Goal: Task Accomplishment & Management: Manage account settings

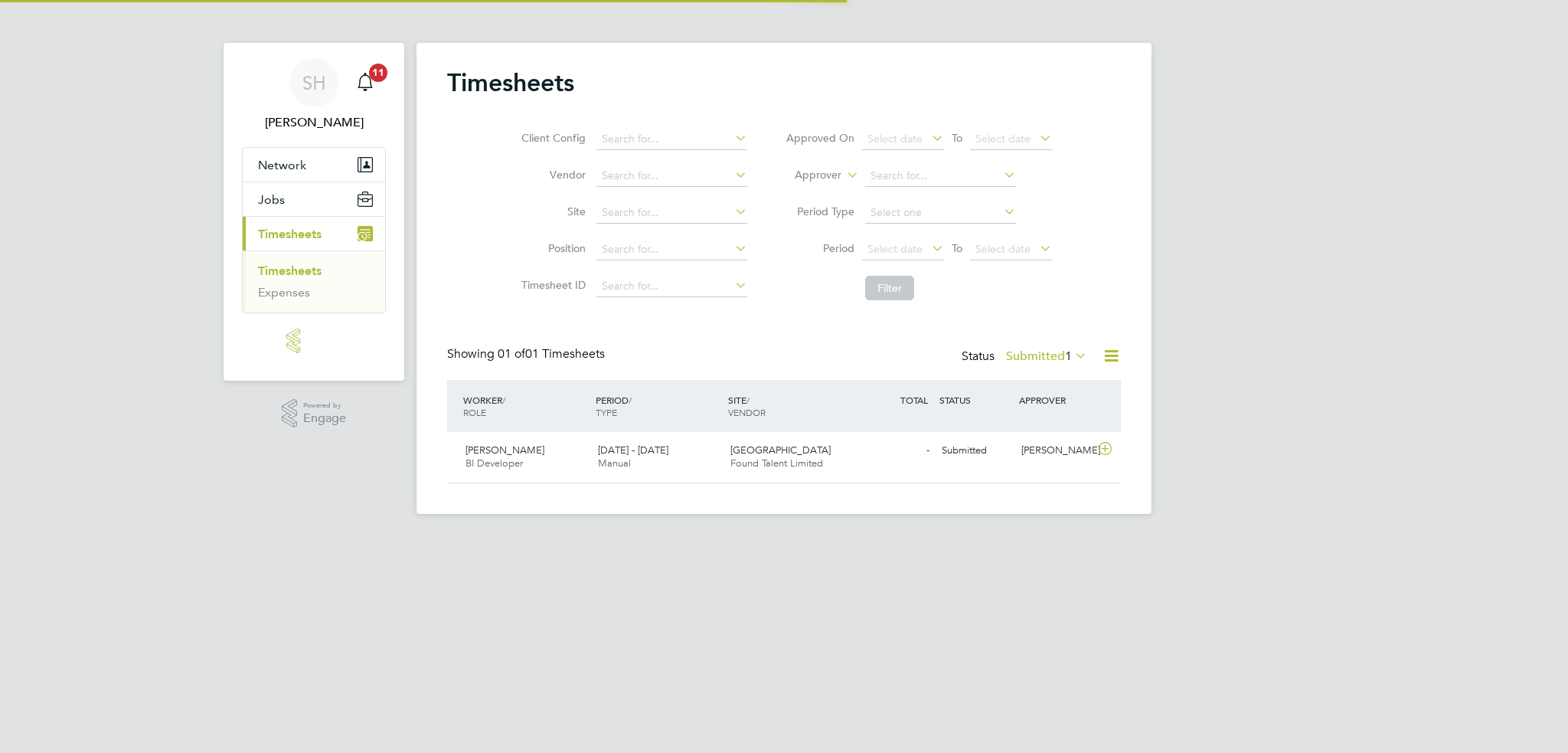
scroll to position [38, 133]
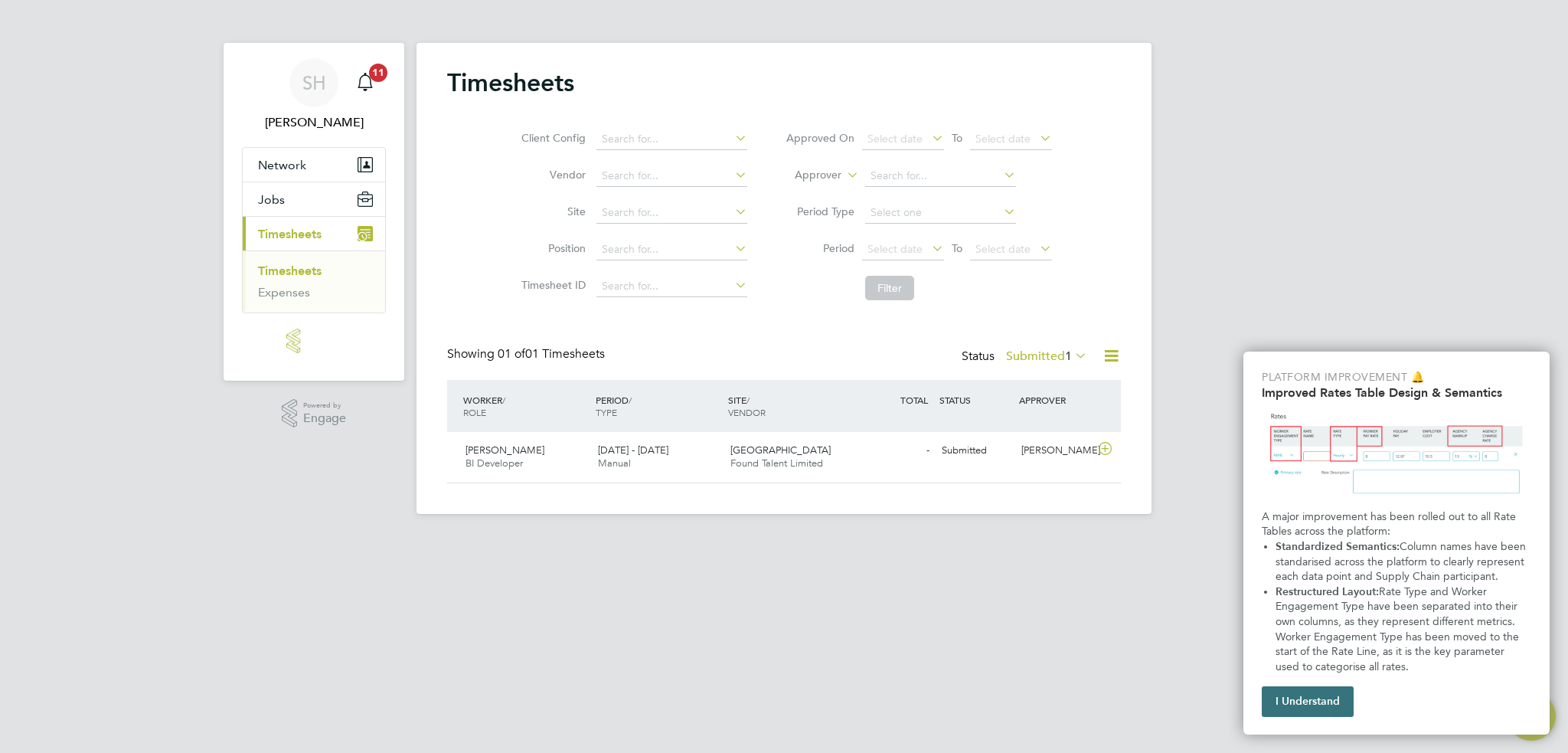
click at [1309, 696] on button "I Understand" at bounding box center [1307, 701] width 92 height 30
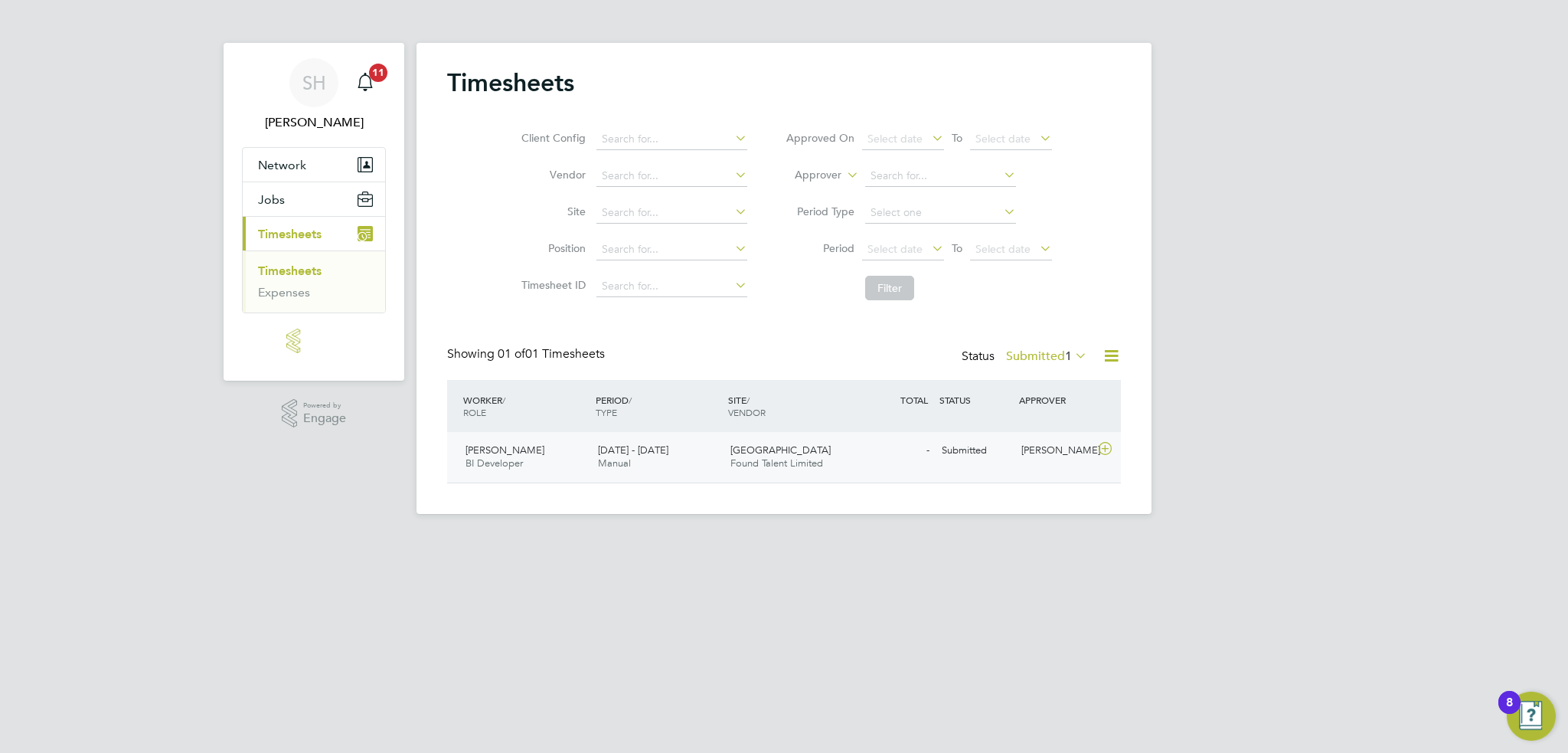
click at [765, 453] on span "[GEOGRAPHIC_DATA]" at bounding box center [780, 449] width 100 height 13
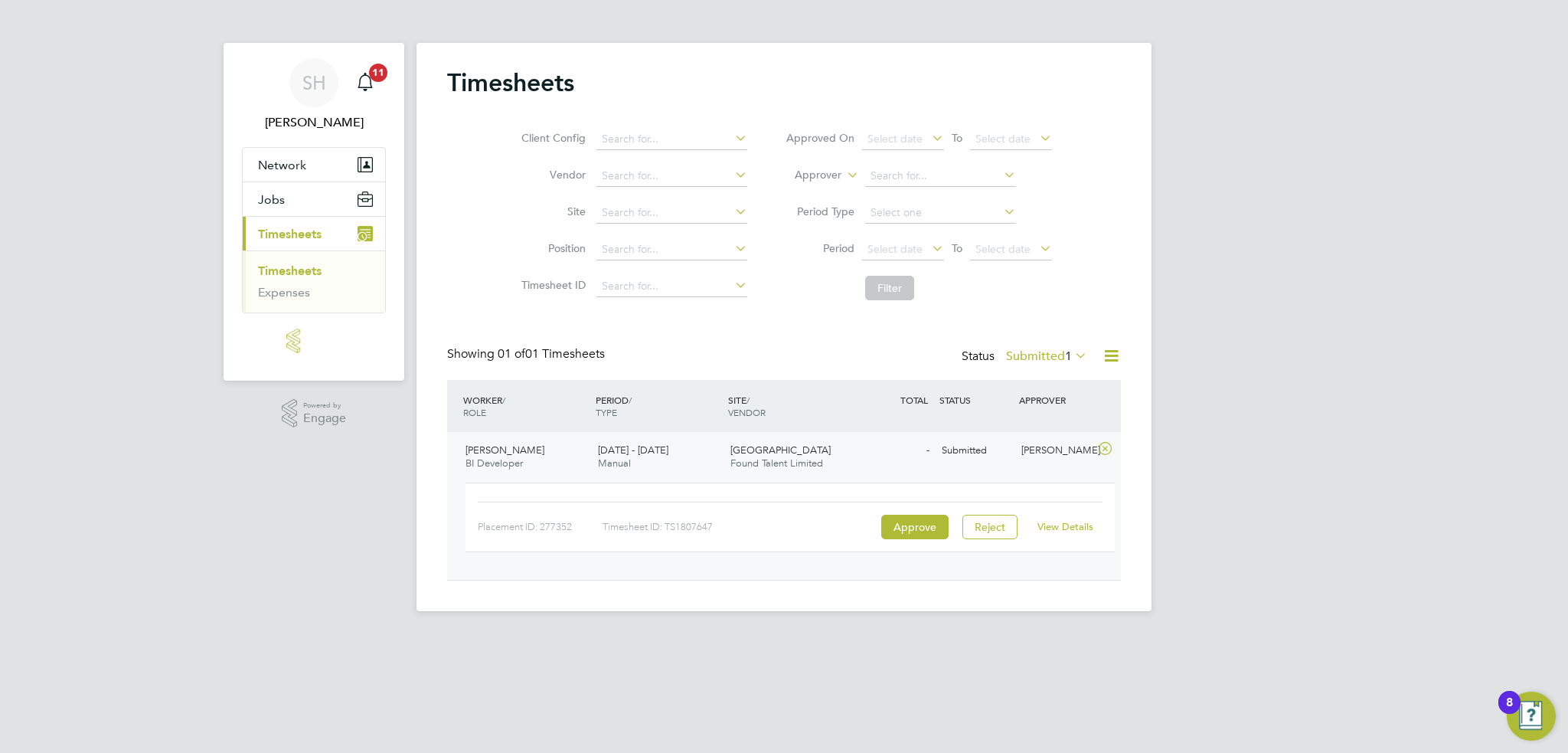
click at [521, 451] on span "[PERSON_NAME]" at bounding box center [505, 449] width 79 height 13
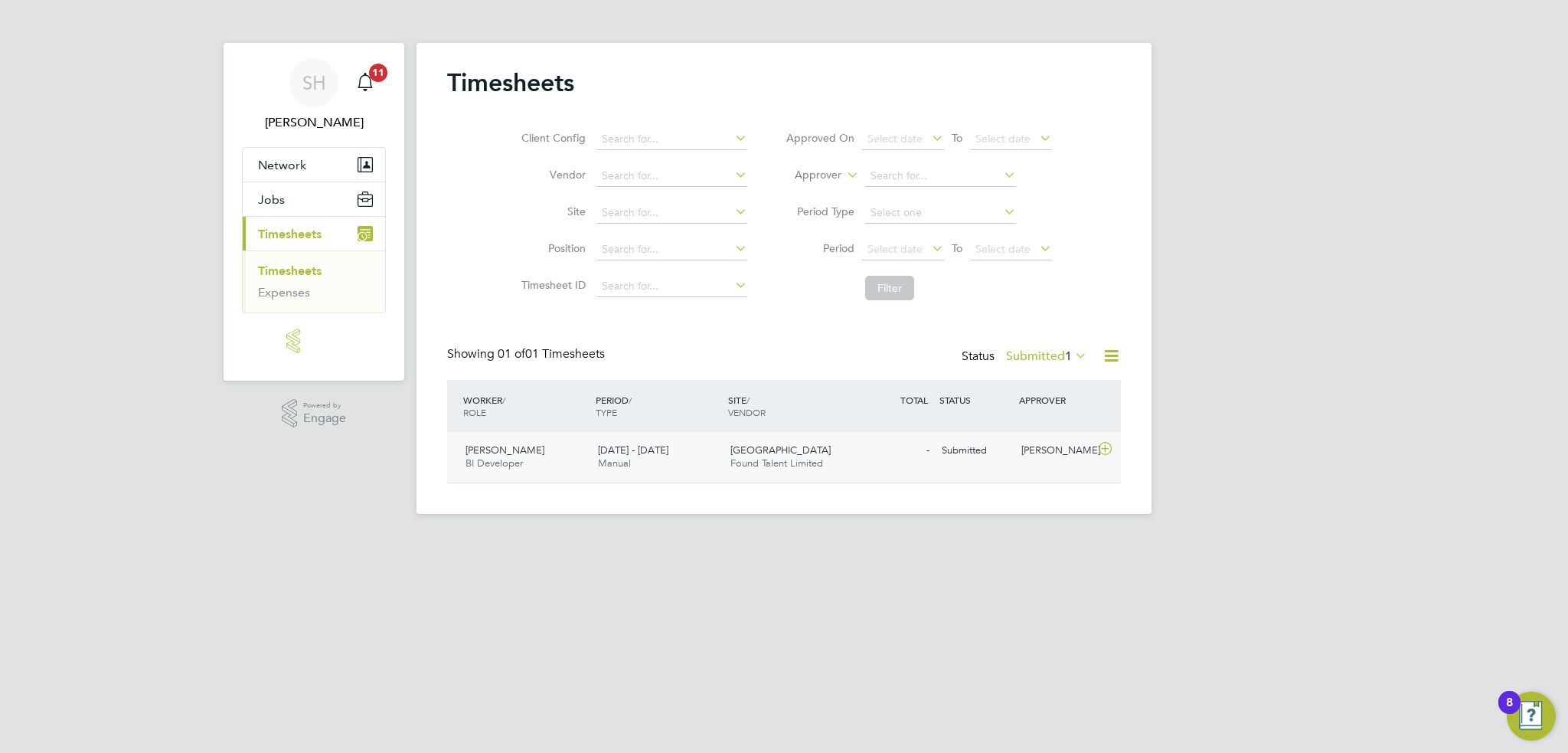
click at [524, 451] on span "[PERSON_NAME]" at bounding box center [505, 449] width 79 height 13
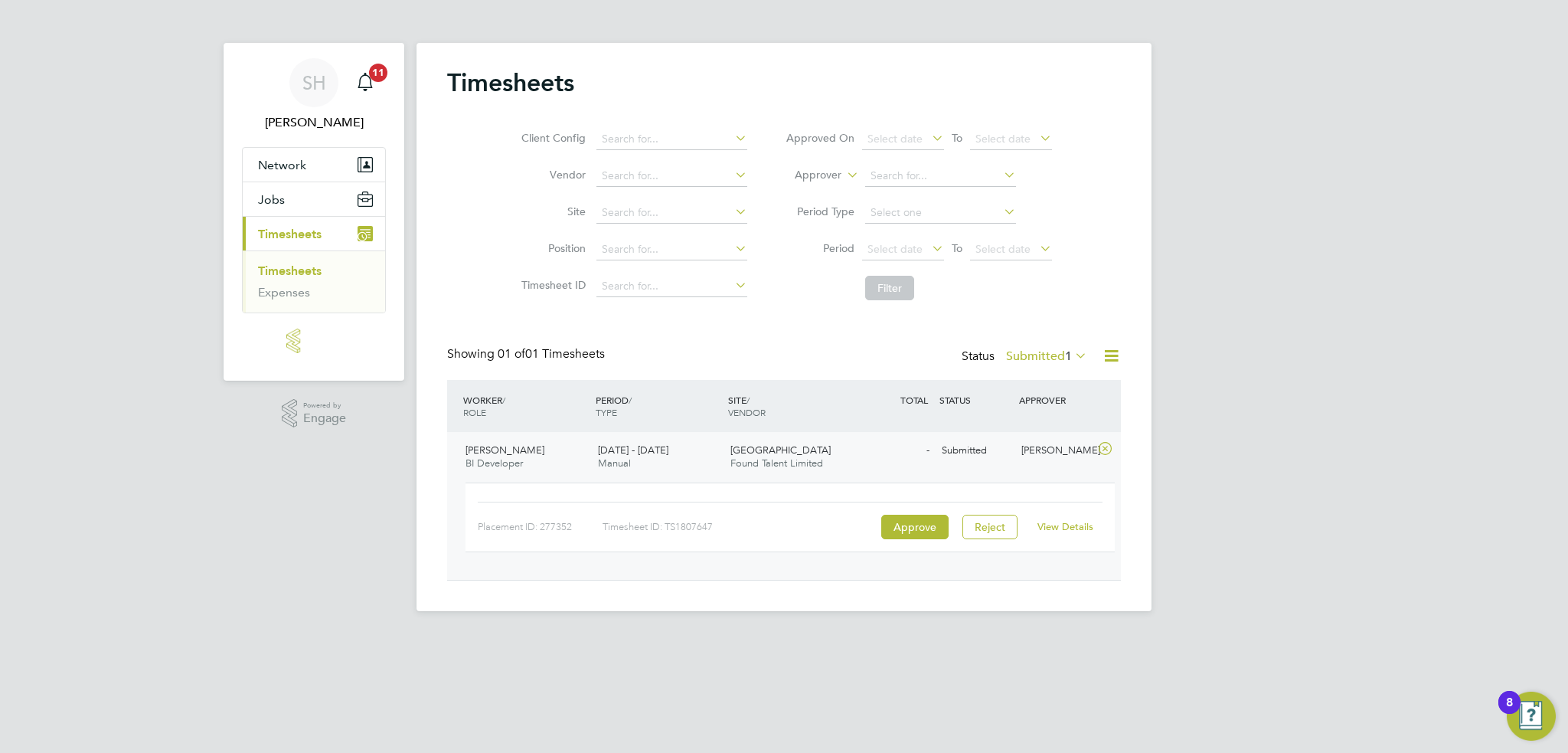
click at [707, 523] on div "Timesheet ID: TS1807647" at bounding box center [740, 526] width 275 height 24
copy div "TS1807647"
click at [792, 456] on span "[GEOGRAPHIC_DATA]" at bounding box center [780, 449] width 100 height 13
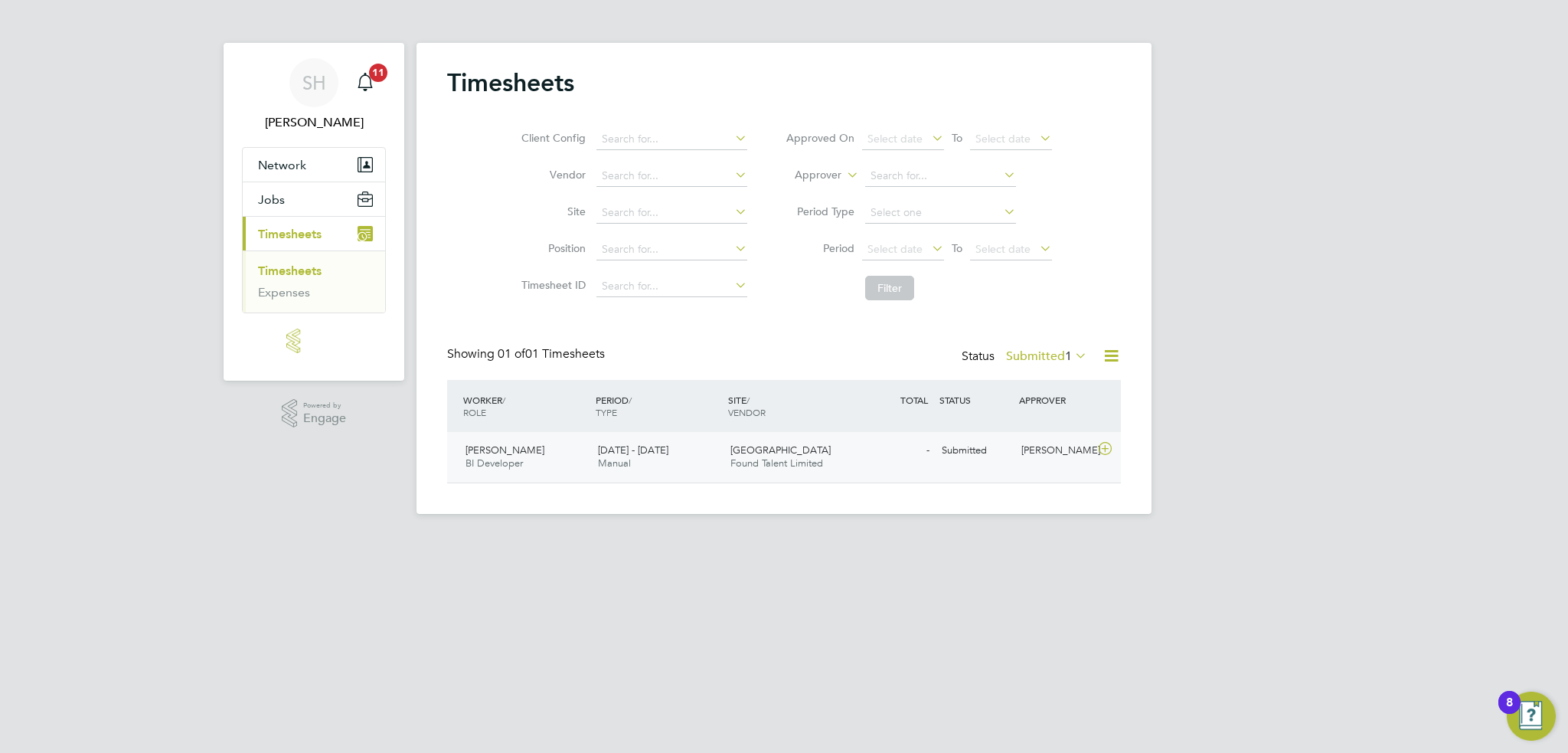
click at [795, 455] on span "[GEOGRAPHIC_DATA]" at bounding box center [780, 449] width 100 height 13
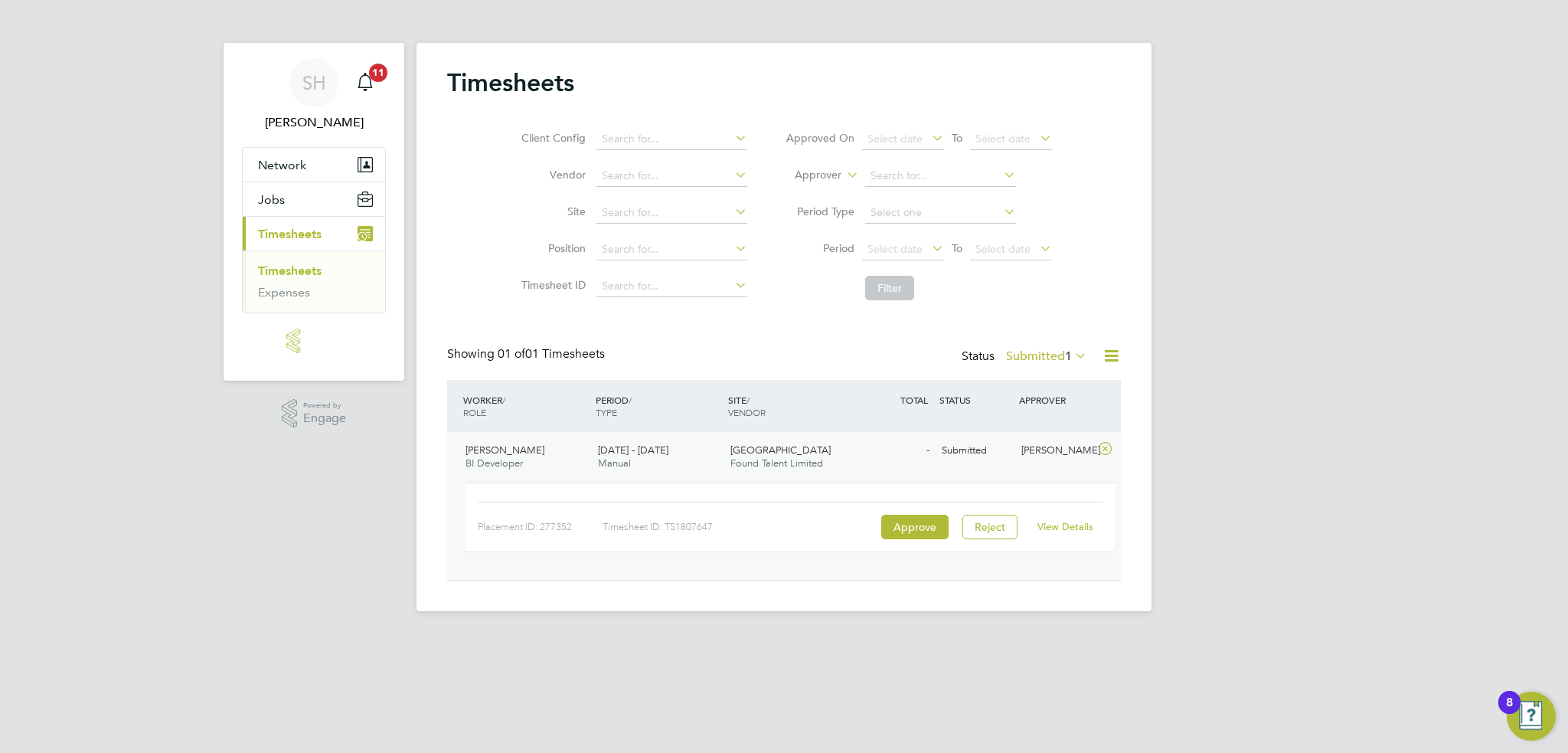
click at [1069, 527] on link "View Details" at bounding box center [1065, 526] width 56 height 13
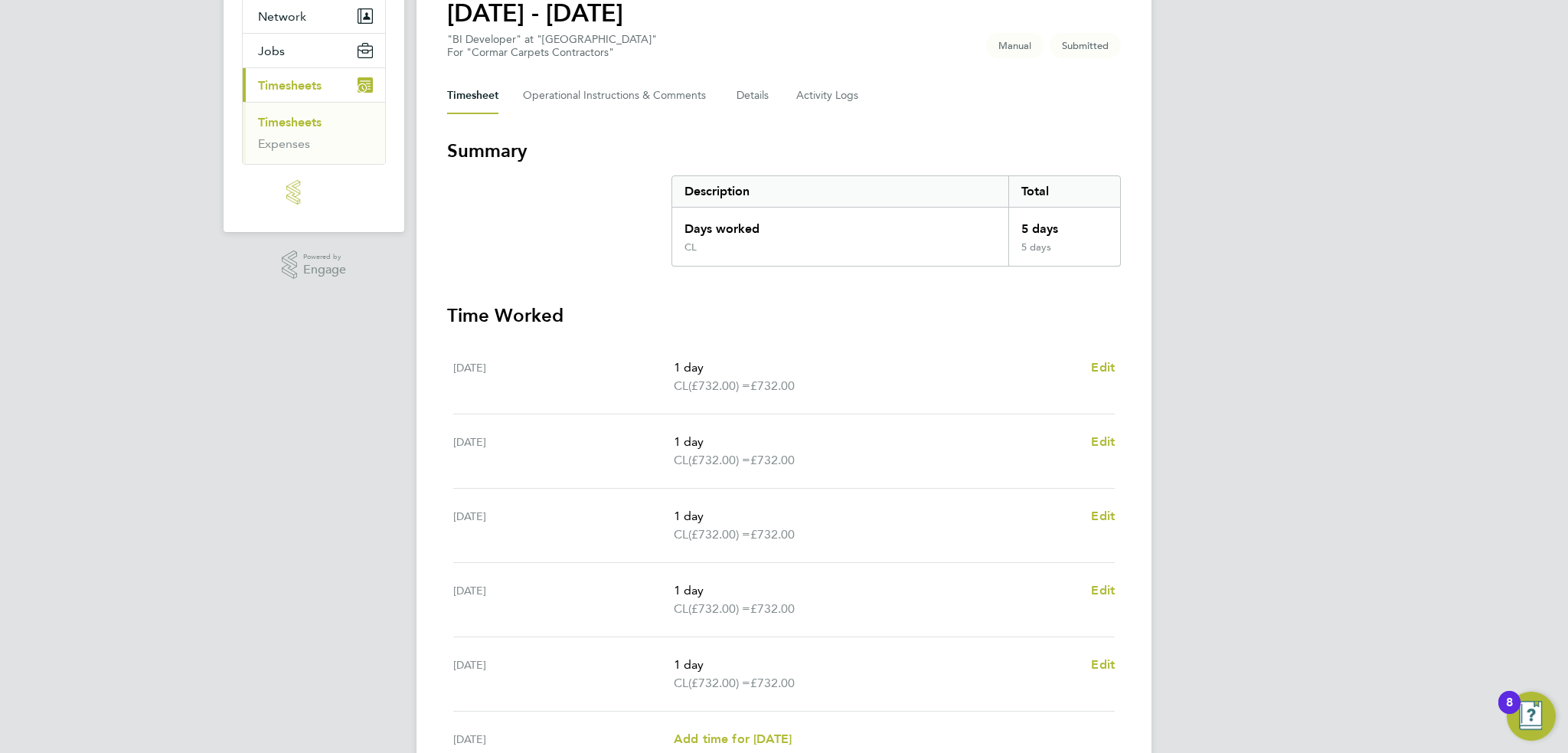
scroll to position [306, 0]
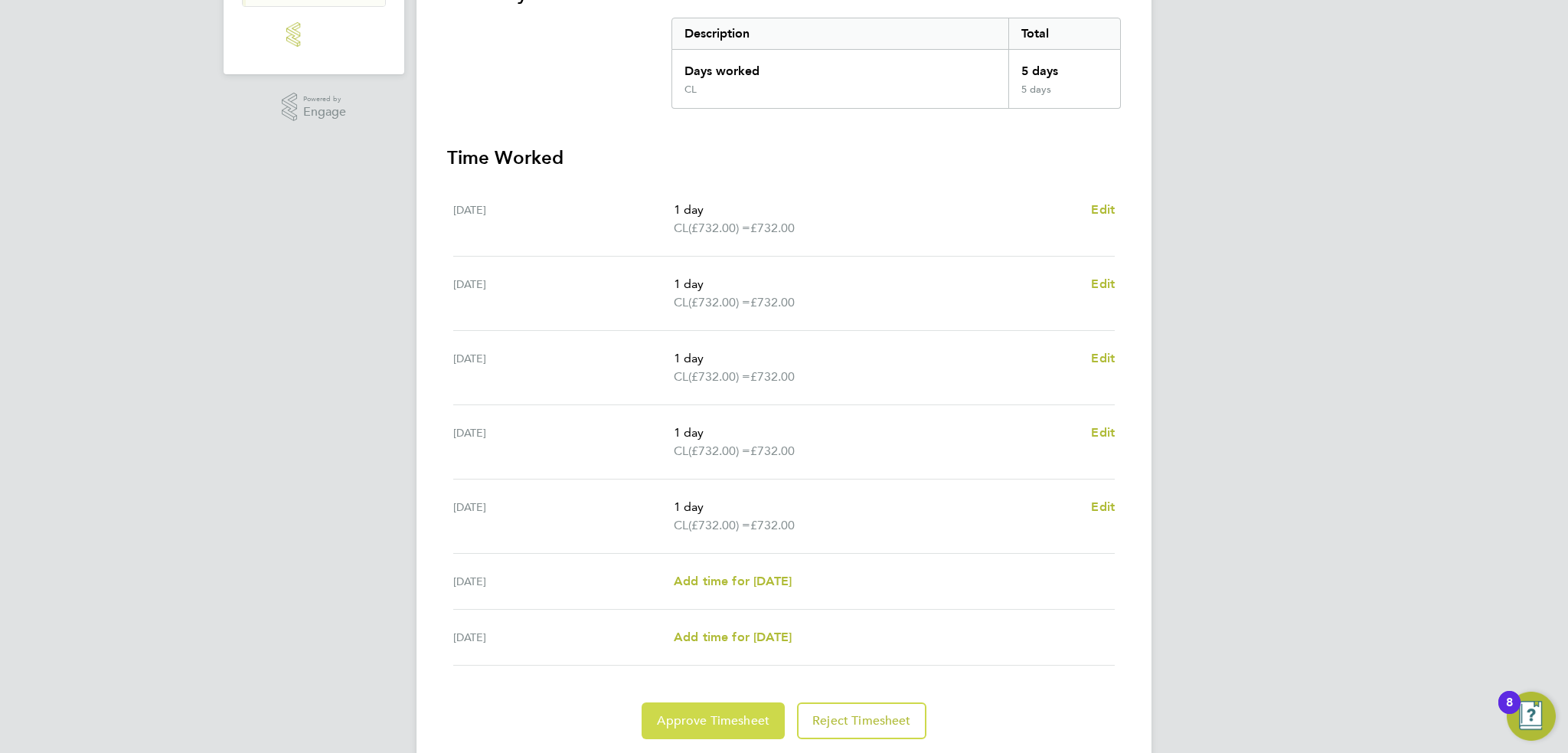
click at [738, 713] on span "Approve Timesheet" at bounding box center [713, 720] width 113 height 15
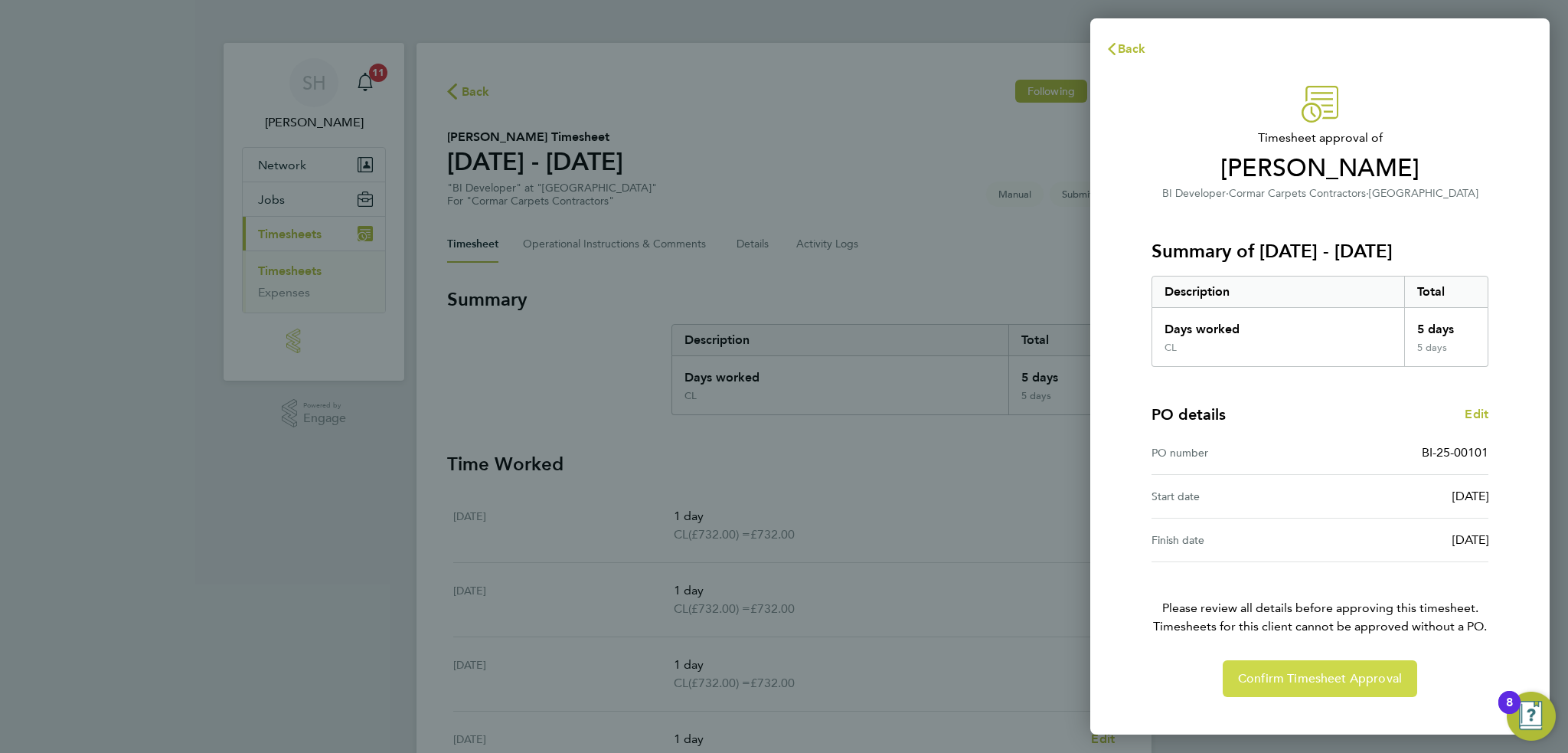
click at [1281, 671] on span "Confirm Timesheet Approval" at bounding box center [1319, 678] width 163 height 15
